Goal: Book appointment/travel/reservation

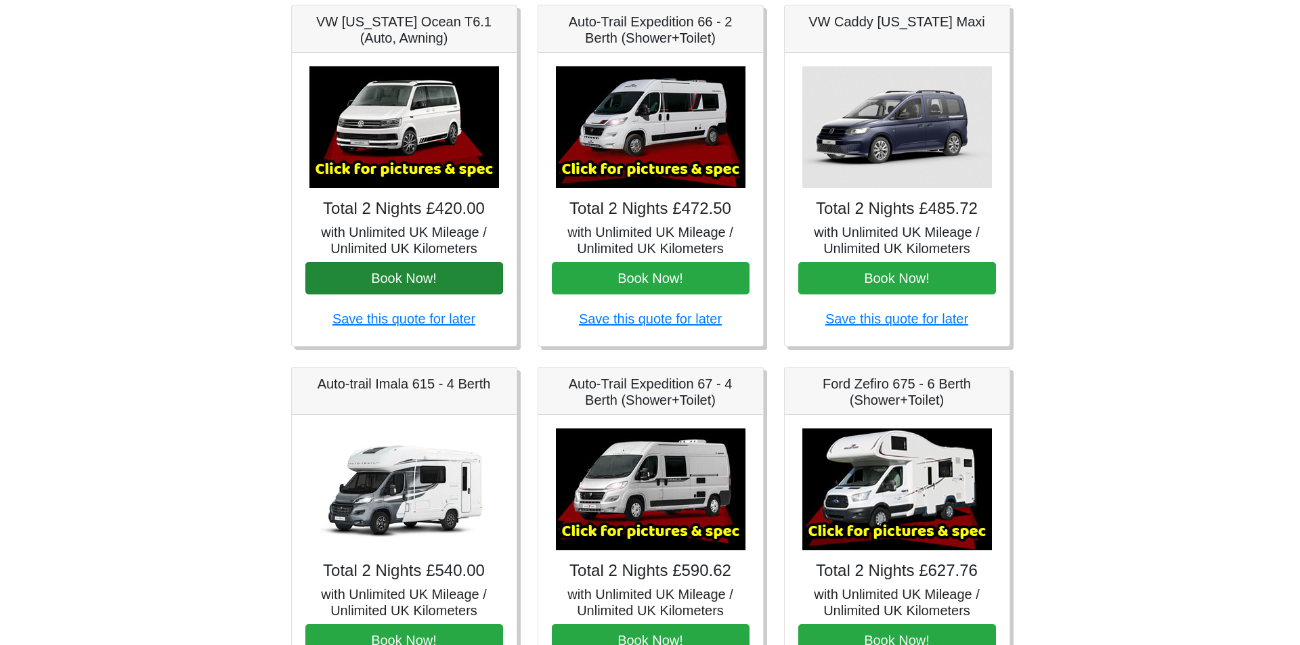
scroll to position [474, 0]
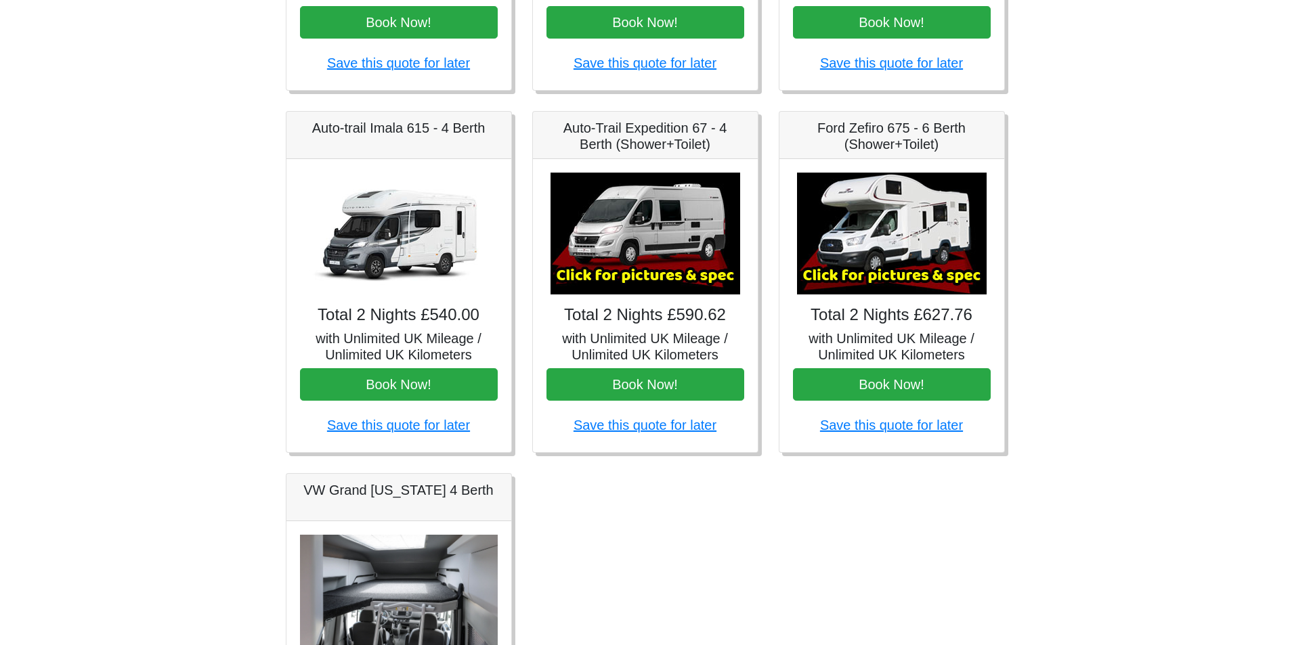
click at [871, 232] on img at bounding box center [892, 234] width 190 height 122
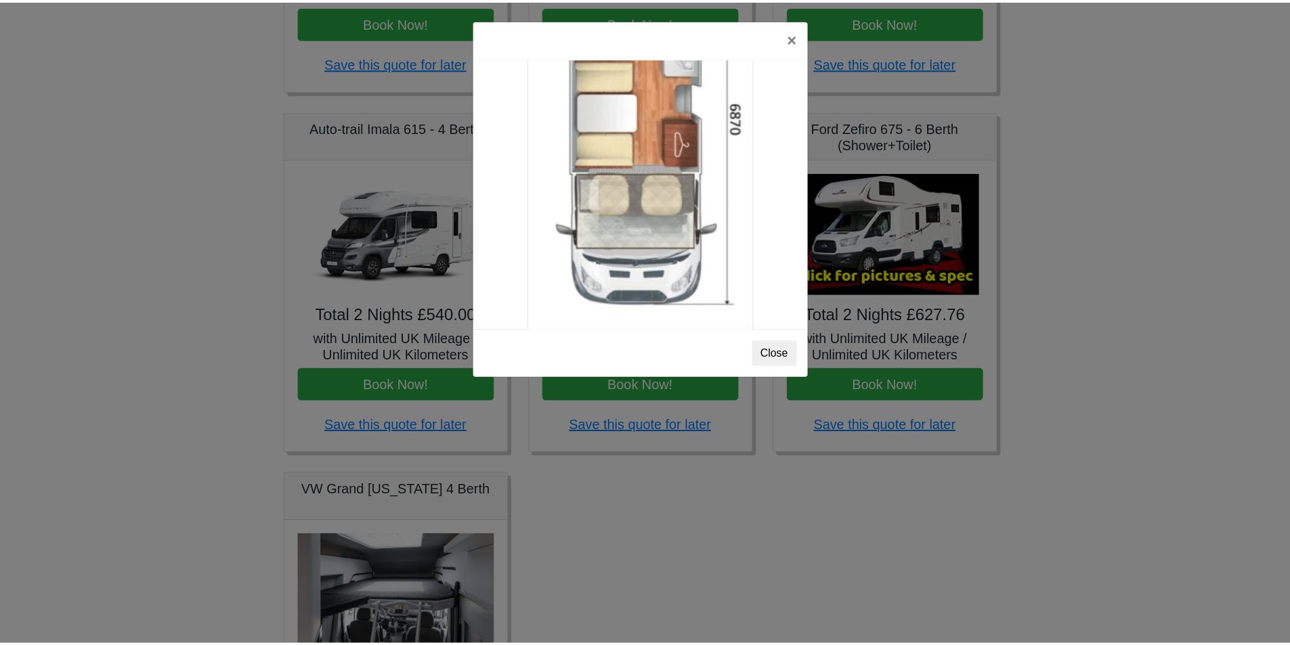
scroll to position [2388, 0]
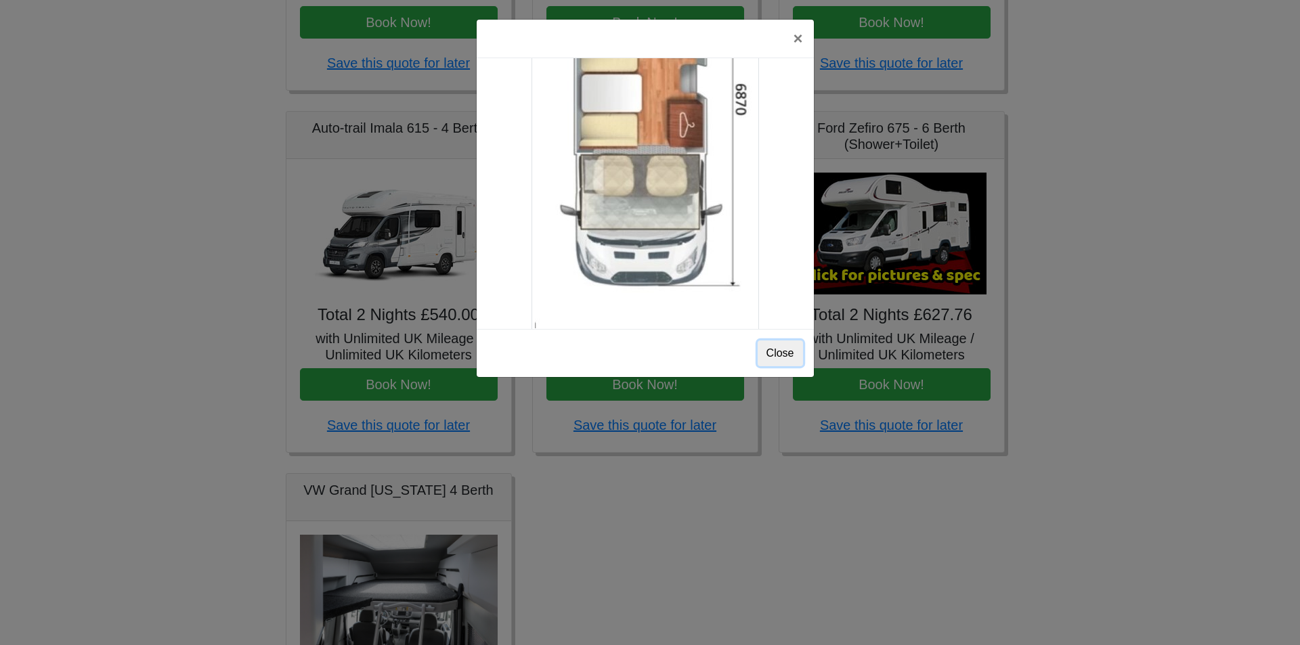
click at [797, 351] on button "Close" at bounding box center [780, 354] width 45 height 26
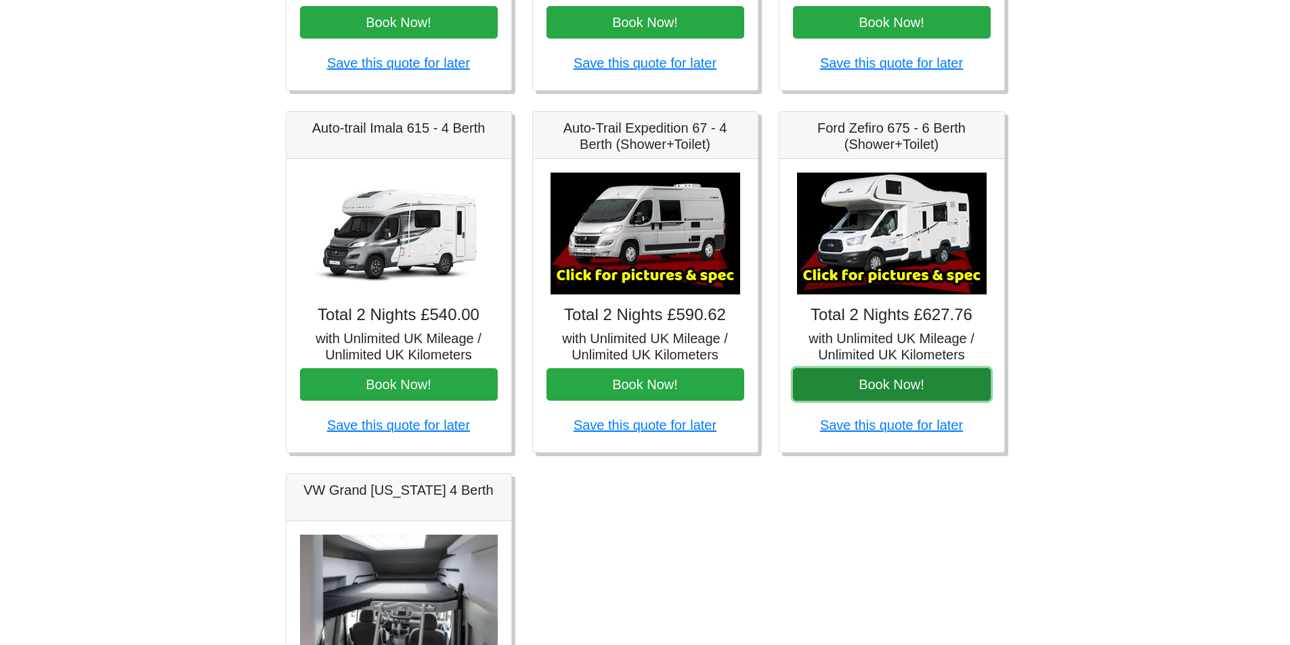
click at [897, 381] on button "Book Now!" at bounding box center [892, 384] width 198 height 33
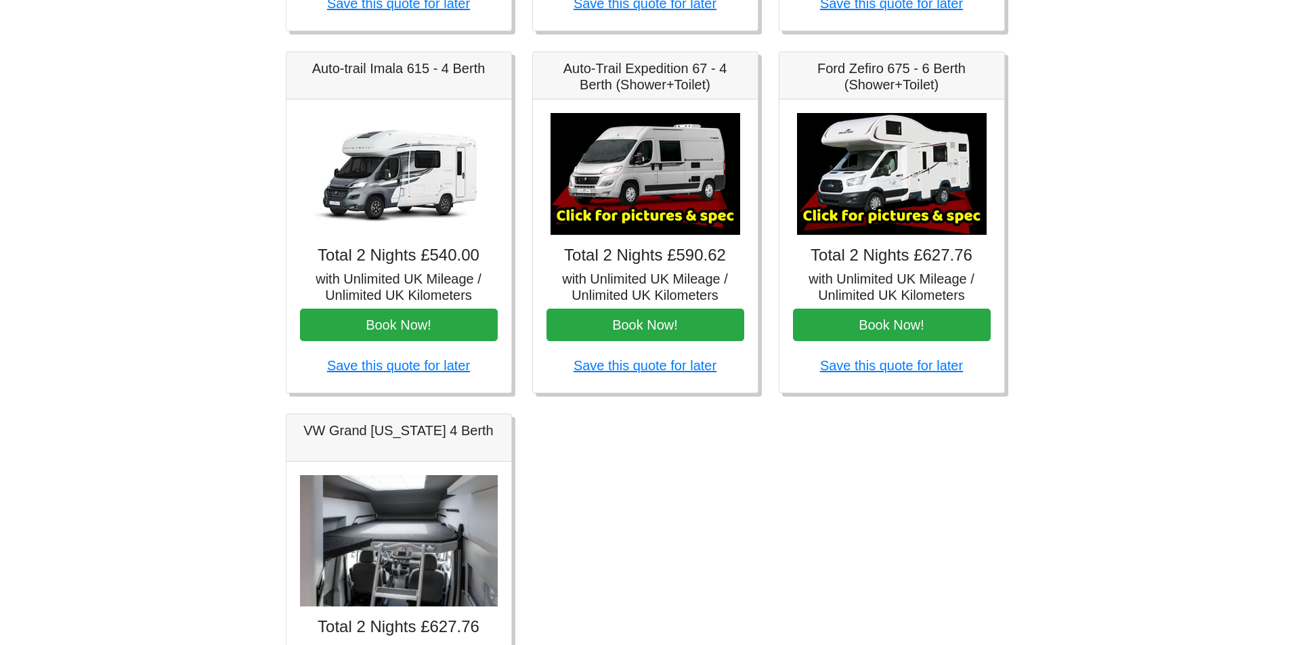
scroll to position [611, 0]
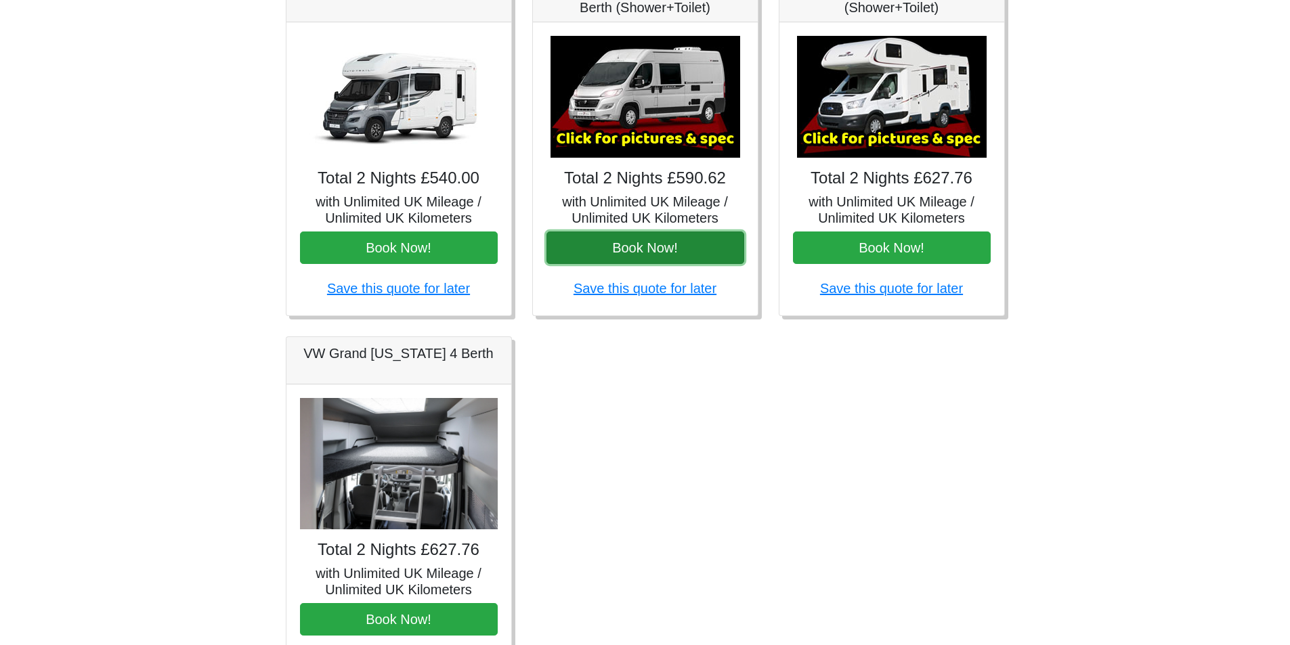
click at [634, 245] on button "Book Now!" at bounding box center [645, 248] width 198 height 33
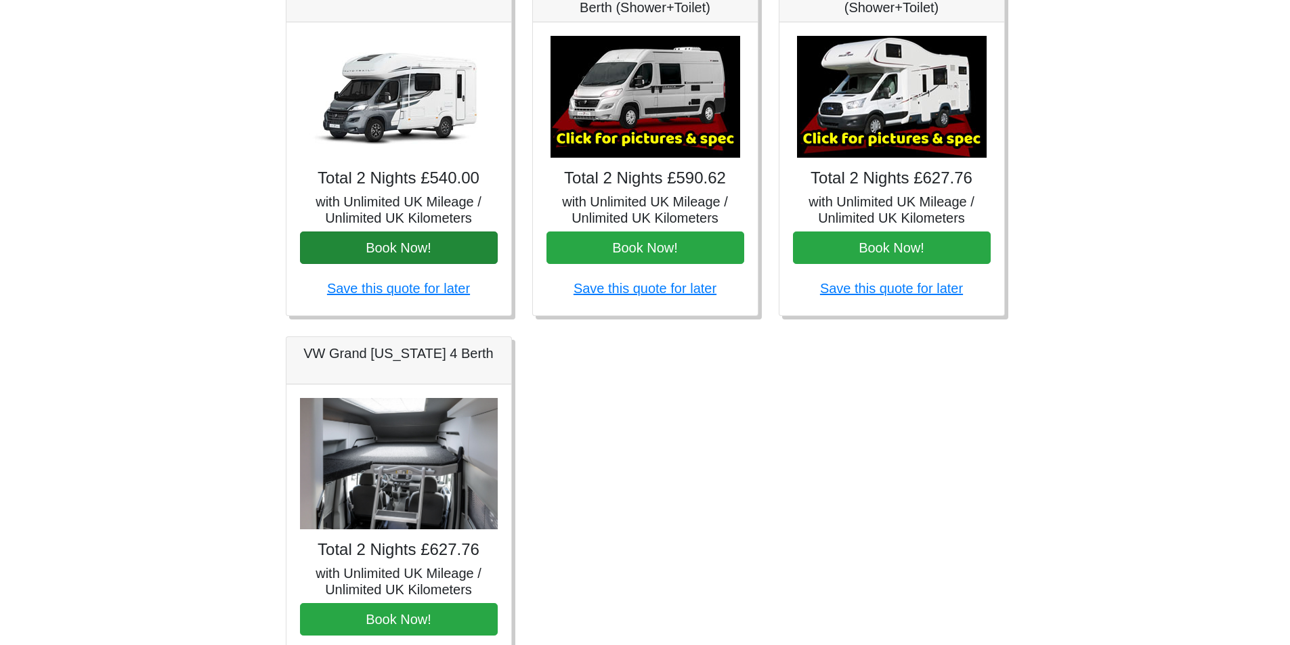
scroll to position [475, 0]
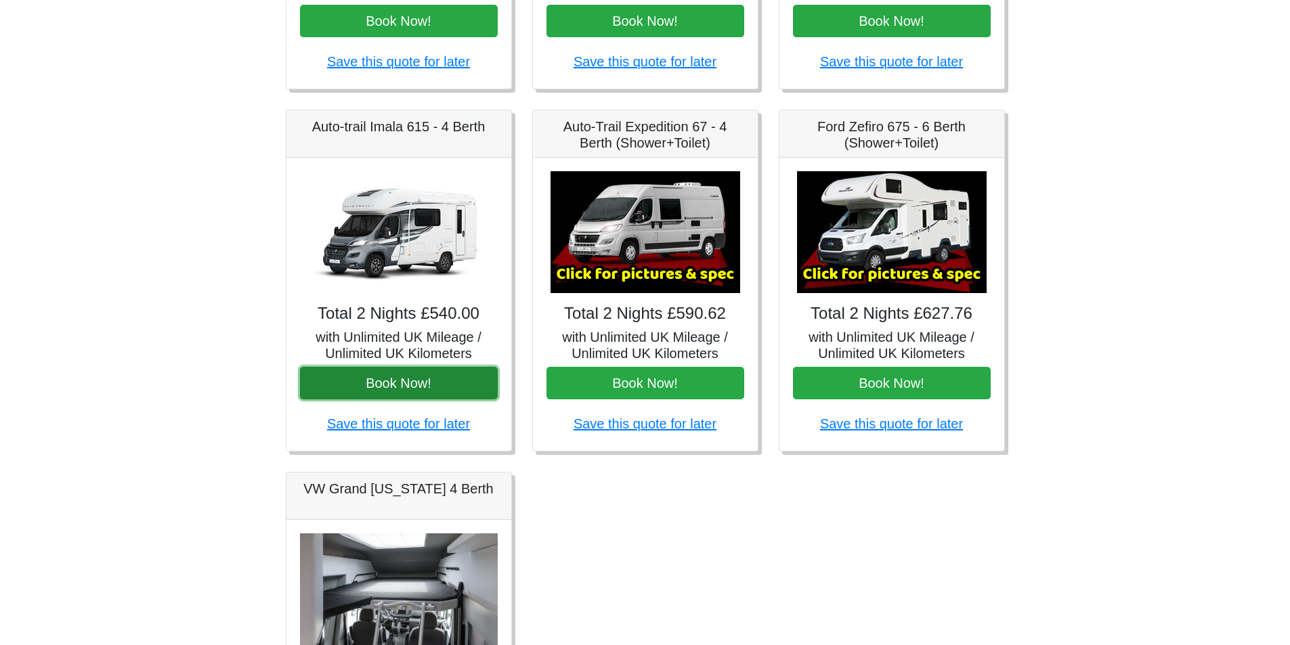
click at [384, 381] on button "Book Now!" at bounding box center [399, 383] width 198 height 33
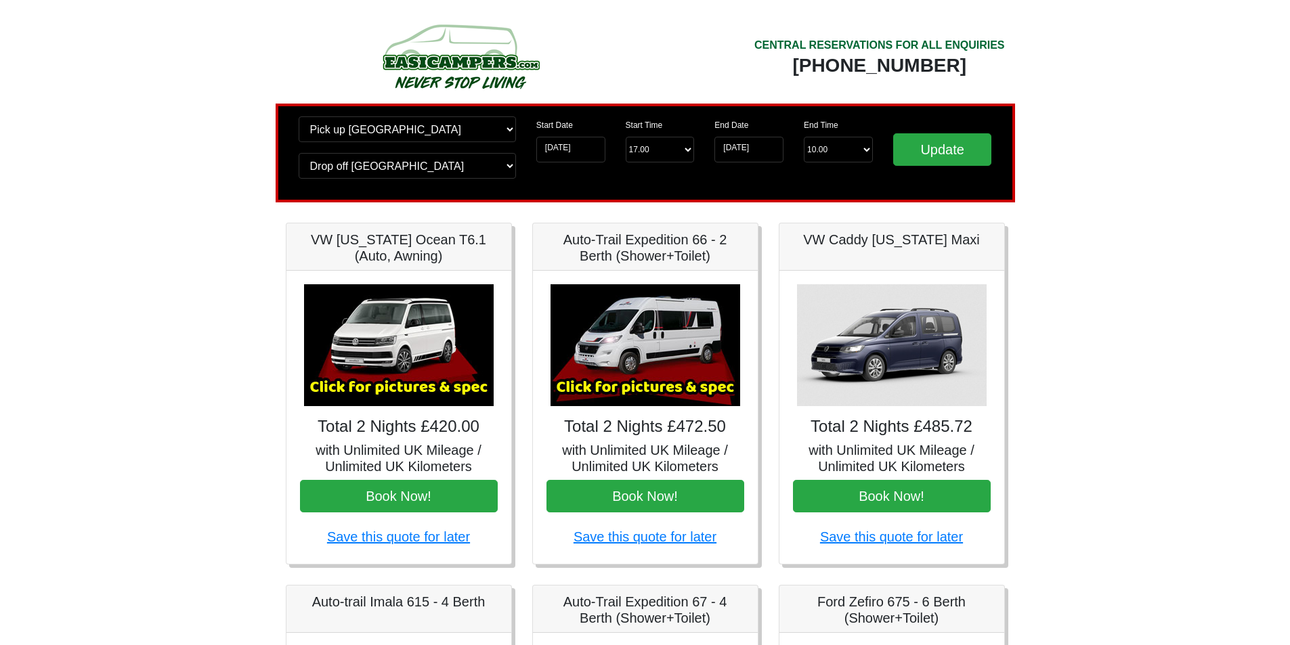
scroll to position [475, 0]
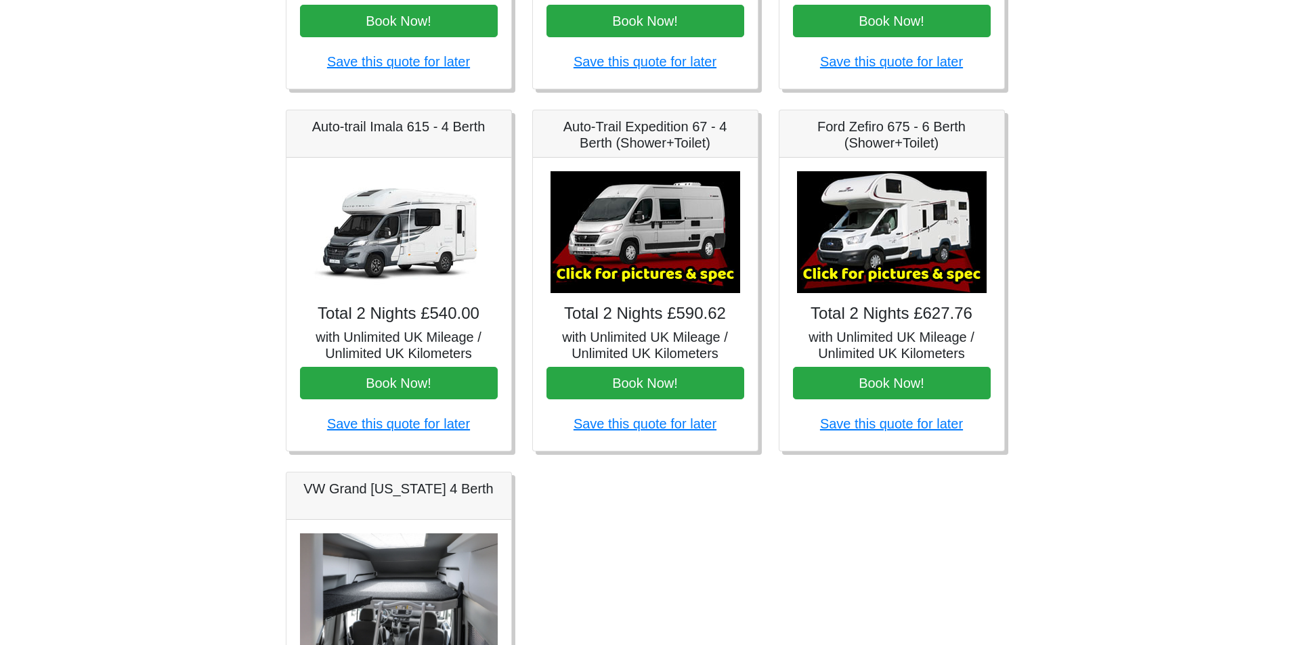
click at [387, 305] on h4 "Total 2 Nights £540.00" at bounding box center [399, 314] width 198 height 20
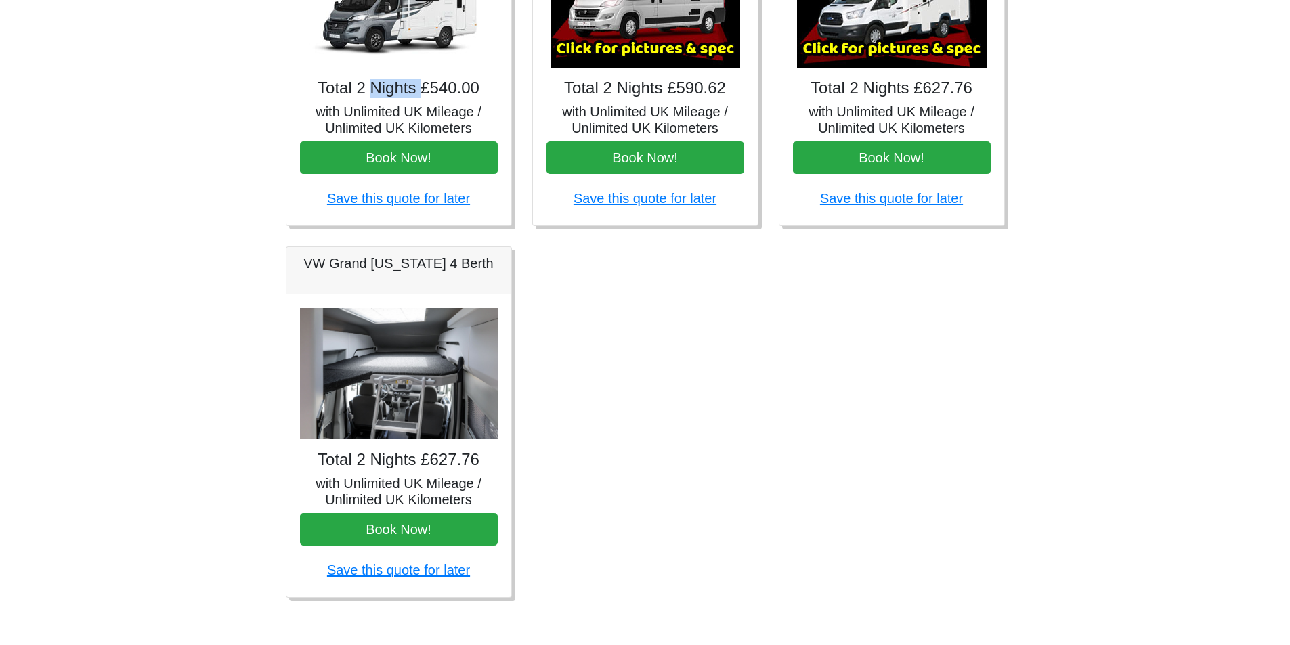
scroll to position [706, 0]
